Goal: Transaction & Acquisition: Purchase product/service

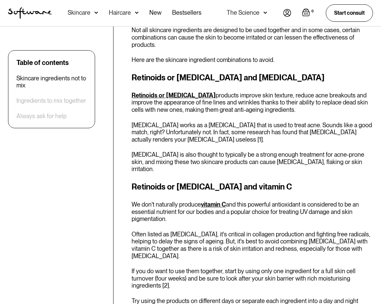
scroll to position [352, 0]
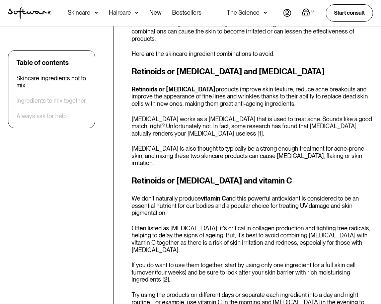
click at [95, 17] on div "Skincare" at bounding box center [83, 13] width 30 height 26
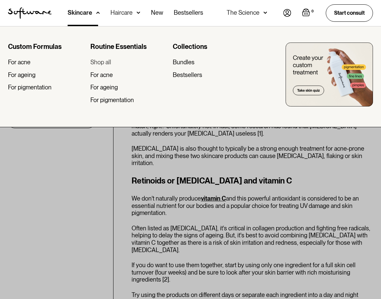
click at [108, 63] on div "Shop all" at bounding box center [100, 62] width 21 height 7
click at [189, 77] on div "Bestsellers" at bounding box center [187, 74] width 29 height 7
click at [63, 166] on div at bounding box center [190, 175] width 381 height 299
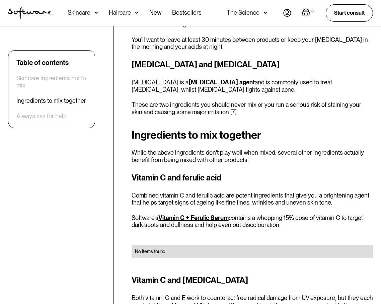
scroll to position [981, 0]
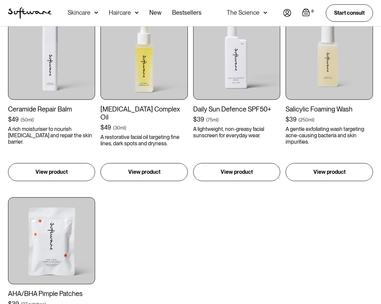
scroll to position [713, 0]
